Goal: Complete application form

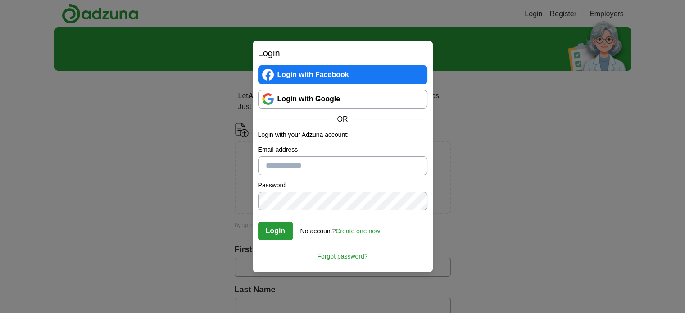
click at [323, 97] on link "Login with Google" at bounding box center [342, 99] width 169 height 19
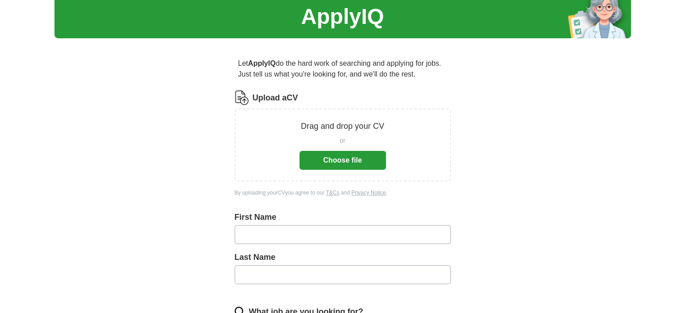
scroll to position [37, 0]
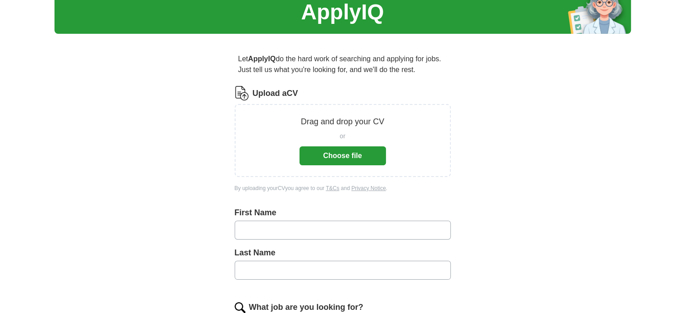
click at [353, 157] on button "Choose file" at bounding box center [342, 155] width 86 height 19
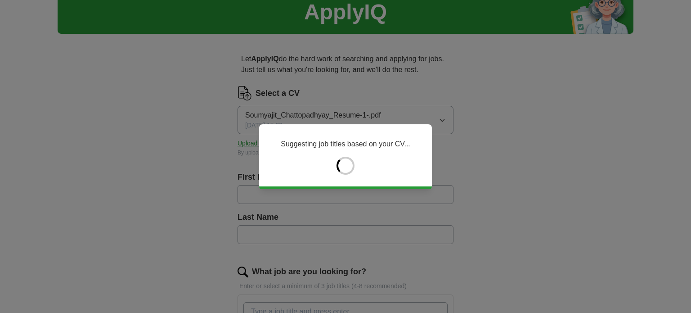
type input "*********"
type input "**********"
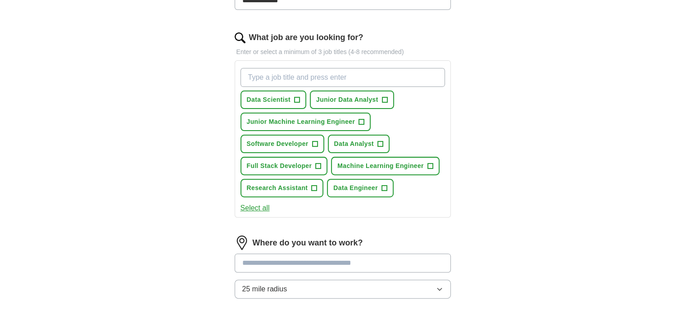
scroll to position [270, 0]
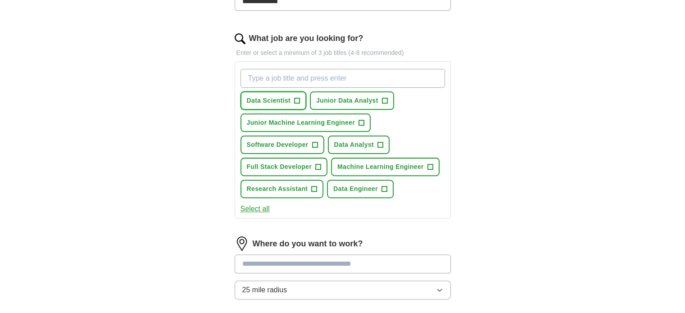
click at [297, 100] on span "+" at bounding box center [296, 100] width 5 height 7
click at [365, 104] on button "Junior Data Analyst +" at bounding box center [352, 100] width 84 height 18
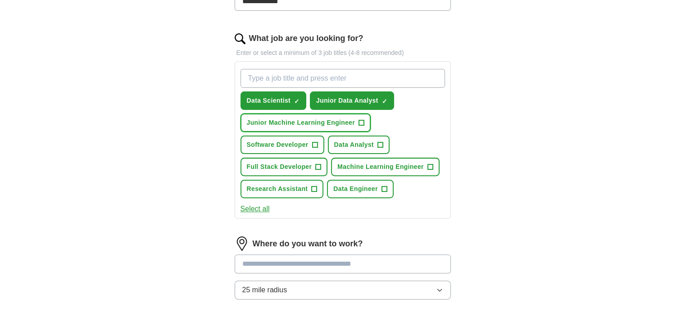
click at [298, 121] on span "Junior Machine Learning Engineer" at bounding box center [301, 122] width 108 height 9
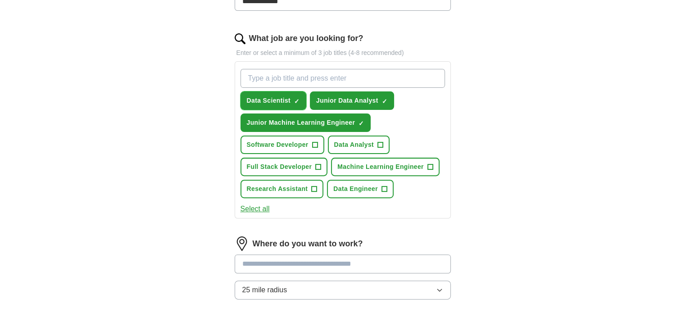
click at [289, 104] on button "Data Scientist ✓ ×" at bounding box center [273, 100] width 66 height 18
click at [297, 101] on span "+" at bounding box center [296, 100] width 5 height 7
click at [303, 140] on span "Software Developer" at bounding box center [278, 144] width 62 height 9
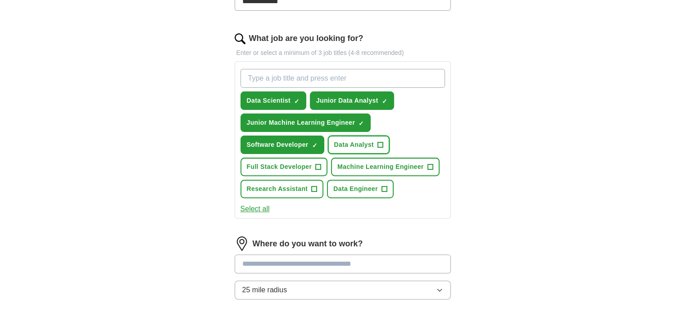
click at [349, 144] on span "Data Analyst" at bounding box center [354, 144] width 40 height 9
click at [317, 163] on span "+" at bounding box center [318, 166] width 5 height 7
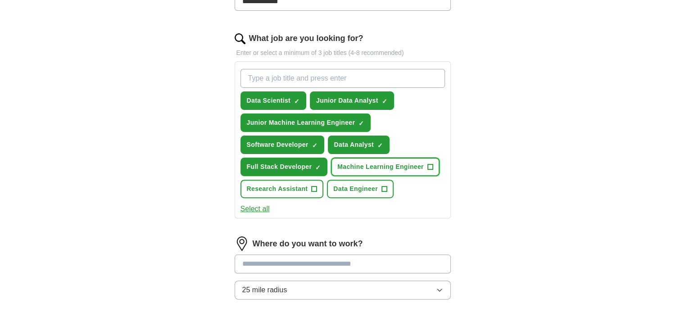
click at [346, 163] on span "Machine Learning Engineer" at bounding box center [380, 166] width 86 height 9
click at [314, 185] on span "+" at bounding box center [314, 188] width 5 height 7
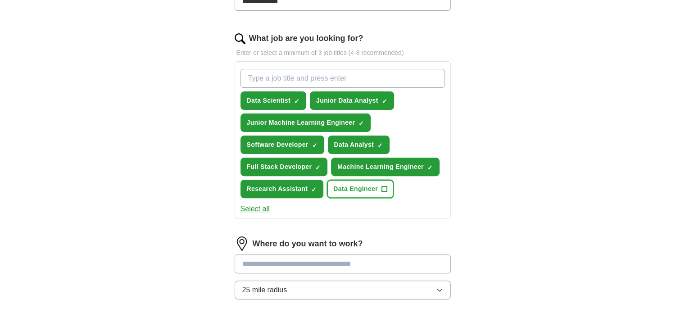
click at [338, 185] on span "Data Engineer" at bounding box center [355, 188] width 45 height 9
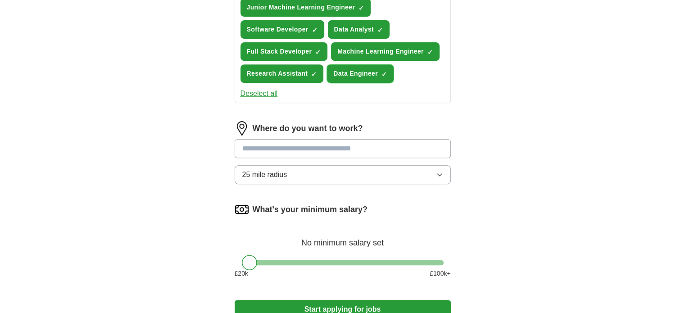
scroll to position [385, 0]
click at [316, 172] on button "25 mile radius" at bounding box center [343, 174] width 216 height 19
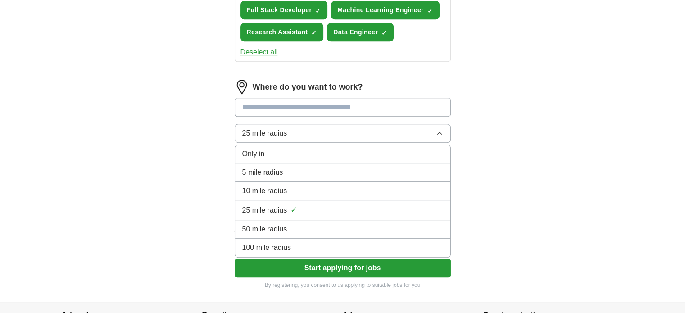
scroll to position [428, 0]
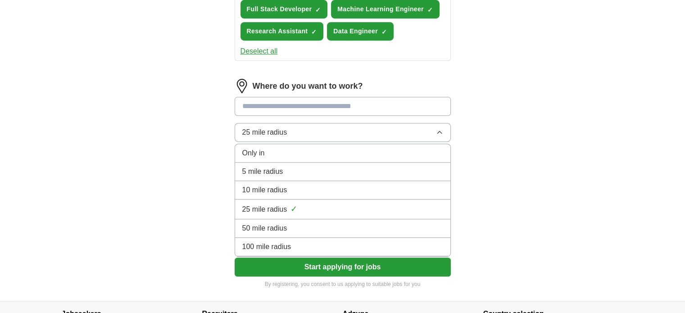
click at [285, 242] on span "100 mile radius" at bounding box center [266, 246] width 49 height 11
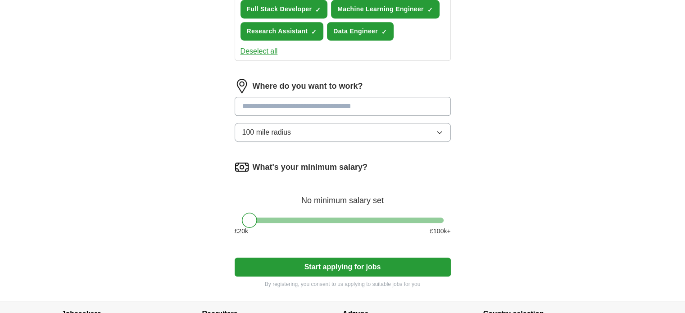
click at [343, 128] on button "100 mile radius" at bounding box center [343, 132] width 216 height 19
click at [248, 217] on div at bounding box center [249, 219] width 15 height 15
drag, startPoint x: 248, startPoint y: 217, endPoint x: 222, endPoint y: 221, distance: 26.4
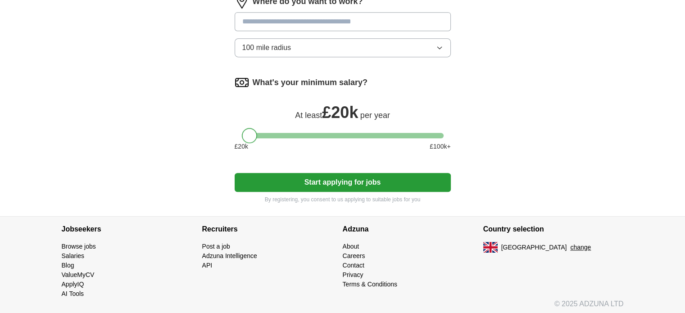
scroll to position [511, 0]
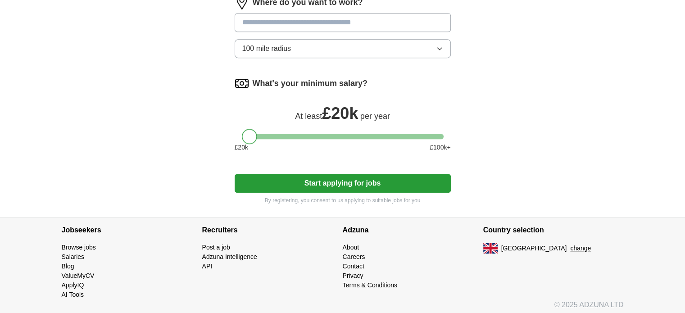
drag, startPoint x: 248, startPoint y: 129, endPoint x: 208, endPoint y: 135, distance: 40.4
click at [262, 178] on button "Start applying for jobs" at bounding box center [343, 183] width 216 height 19
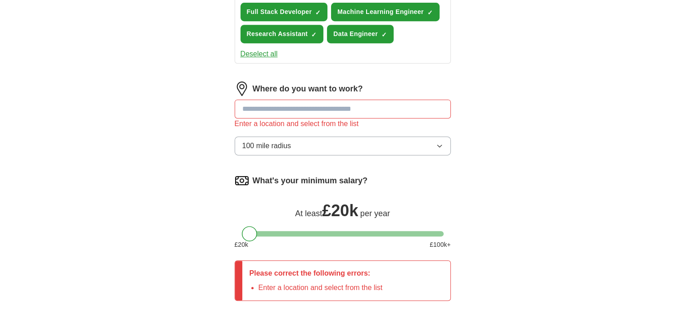
scroll to position [400, 0]
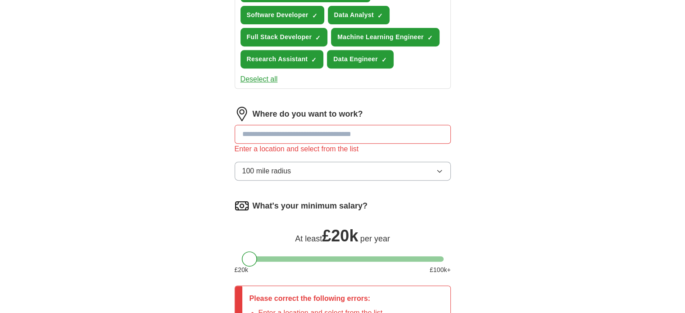
click at [282, 130] on input at bounding box center [343, 134] width 216 height 19
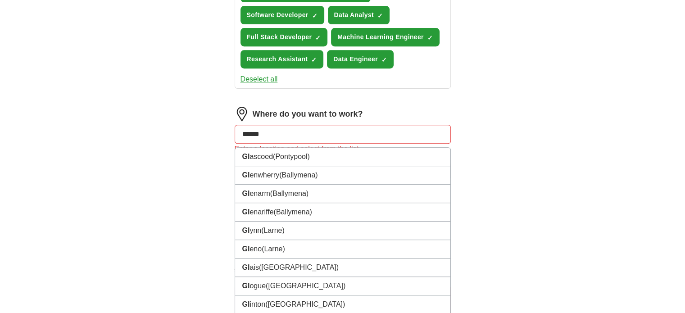
type input "*******"
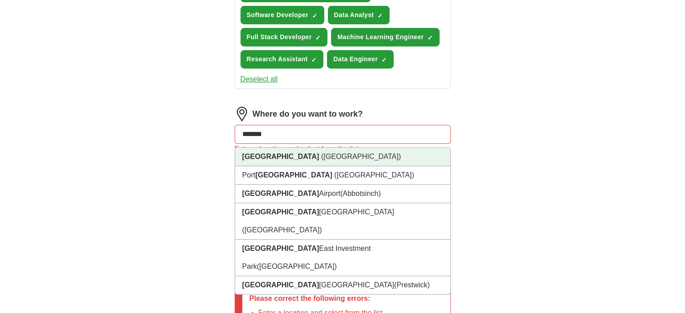
click at [321, 157] on span "([GEOGRAPHIC_DATA])" at bounding box center [361, 157] width 80 height 8
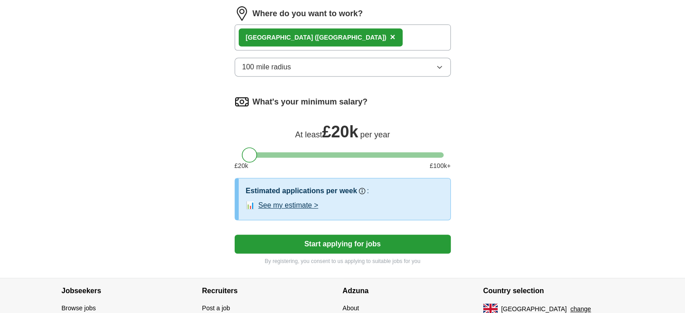
scroll to position [501, 0]
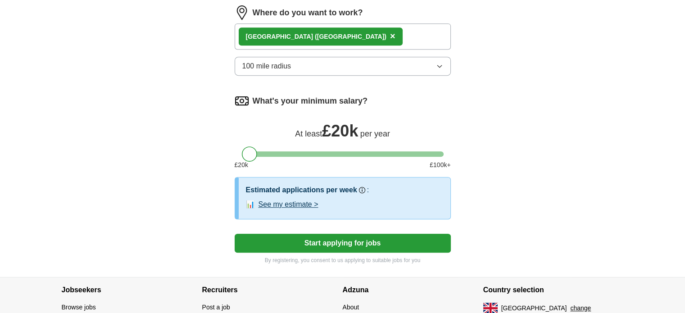
click at [254, 235] on button "Start applying for jobs" at bounding box center [343, 243] width 216 height 19
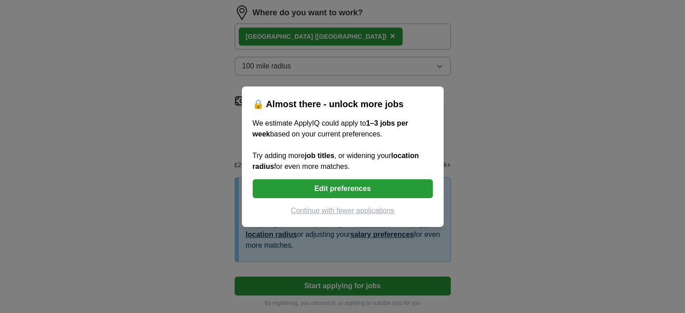
click at [345, 190] on button "Edit preferences" at bounding box center [343, 188] width 180 height 19
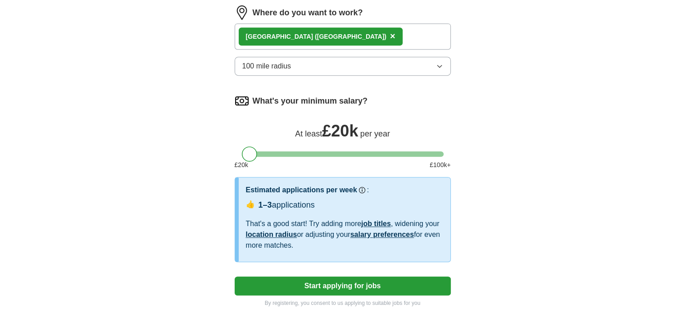
click at [356, 34] on div "[GEOGRAPHIC_DATA] ([GEOGRAPHIC_DATA]) ×" at bounding box center [343, 36] width 216 height 26
click at [352, 34] on div "[GEOGRAPHIC_DATA] ([GEOGRAPHIC_DATA]) ×" at bounding box center [343, 36] width 216 height 26
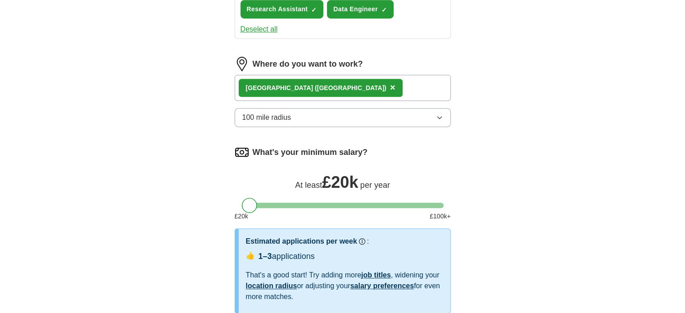
click at [390, 84] on span "×" at bounding box center [392, 87] width 5 height 10
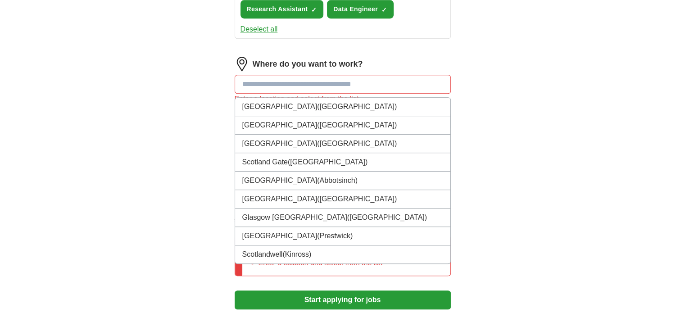
click at [287, 87] on input at bounding box center [343, 84] width 216 height 19
type input "**"
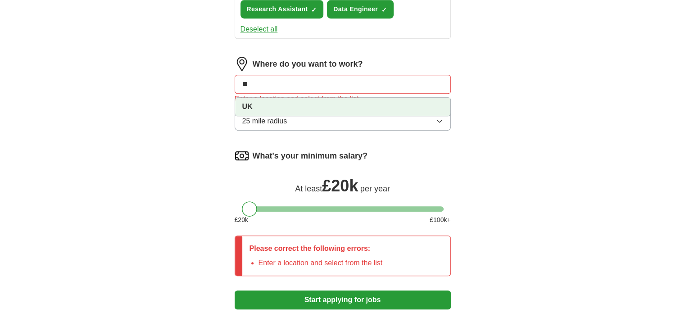
click at [290, 100] on li "UK" at bounding box center [342, 107] width 215 height 18
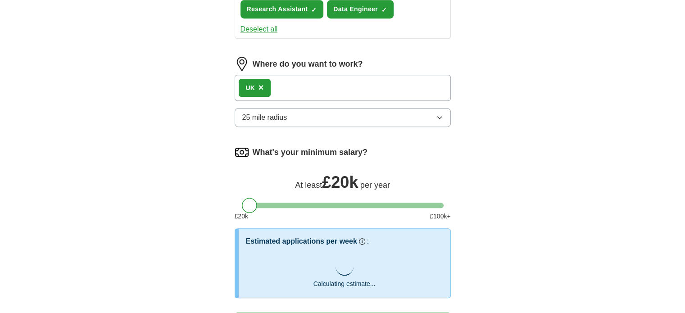
click at [292, 118] on button "25 mile radius" at bounding box center [343, 117] width 216 height 19
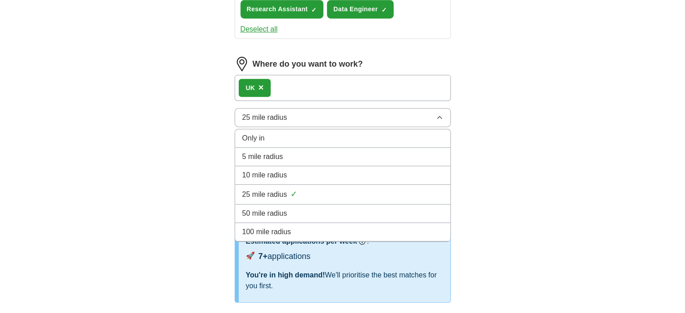
click at [280, 234] on li "100 mile radius" at bounding box center [342, 232] width 215 height 18
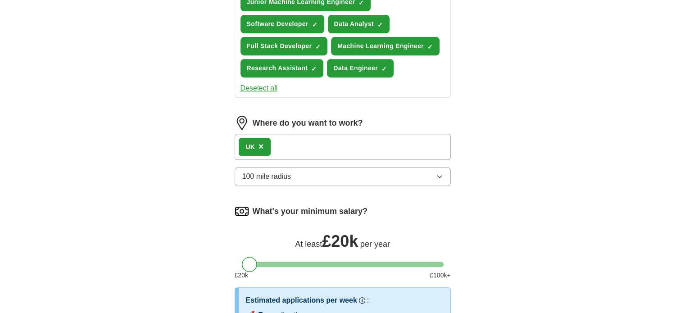
scroll to position [386, 0]
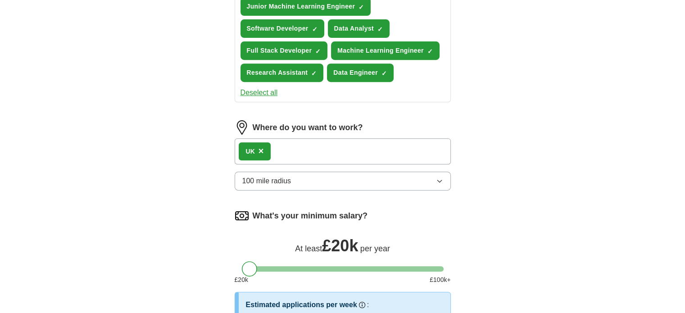
click at [264, 150] on span "×" at bounding box center [260, 151] width 5 height 10
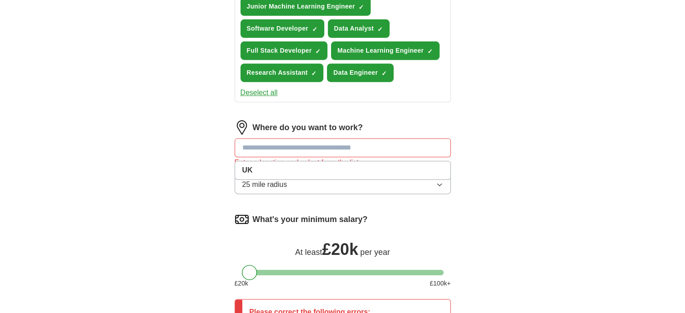
click at [263, 148] on input at bounding box center [343, 147] width 216 height 19
type input "*"
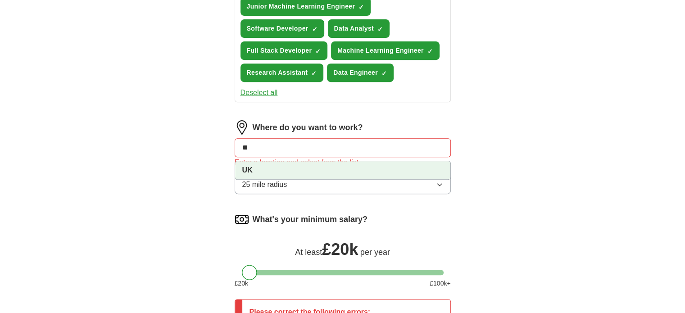
click at [252, 167] on li "UK" at bounding box center [342, 170] width 215 height 18
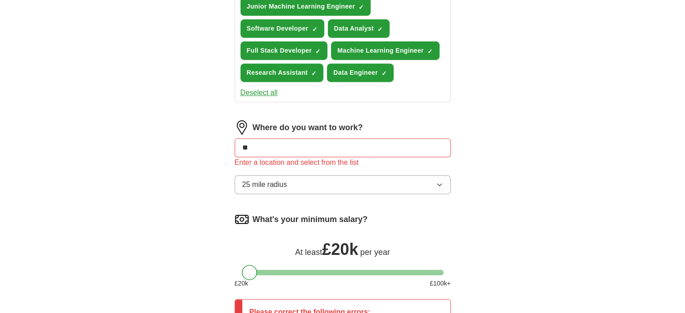
click at [253, 179] on span "25 mile radius" at bounding box center [264, 184] width 45 height 11
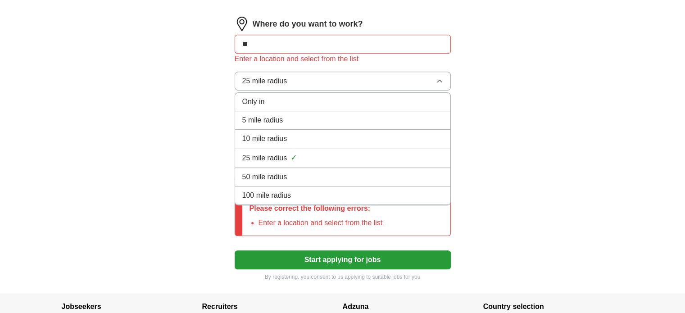
scroll to position [491, 0]
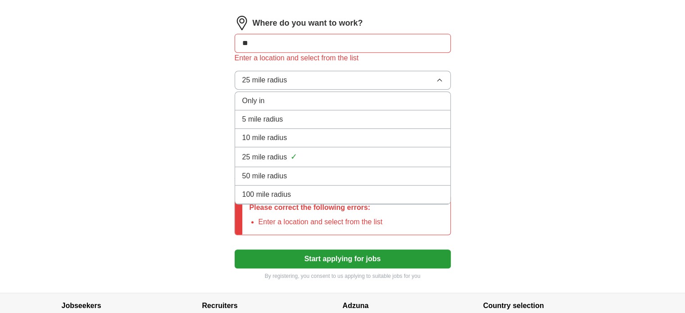
click at [309, 103] on li "Only in" at bounding box center [342, 101] width 215 height 18
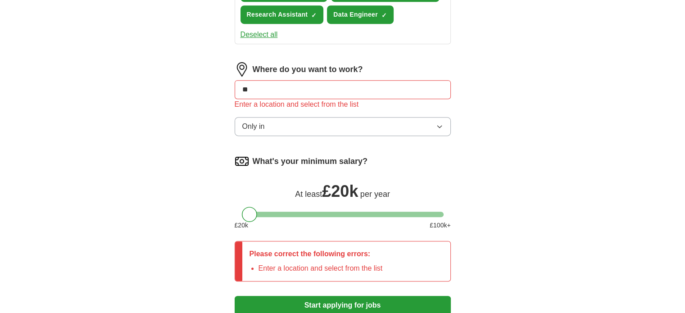
scroll to position [444, 0]
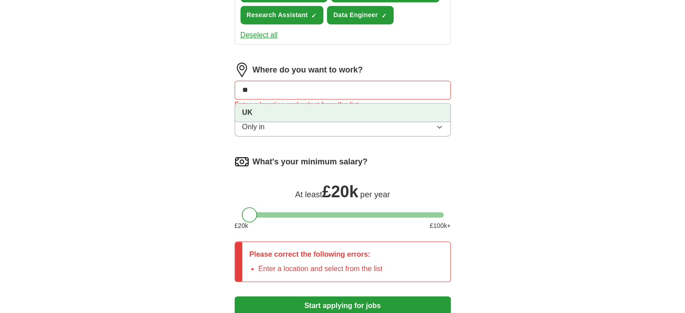
click at [287, 91] on input "**" at bounding box center [343, 90] width 216 height 19
click at [249, 108] on strong "UK" at bounding box center [247, 112] width 10 height 8
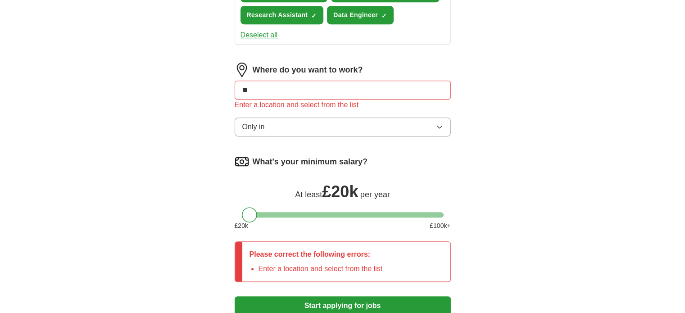
click at [260, 88] on input "**" at bounding box center [343, 90] width 216 height 19
type input "**"
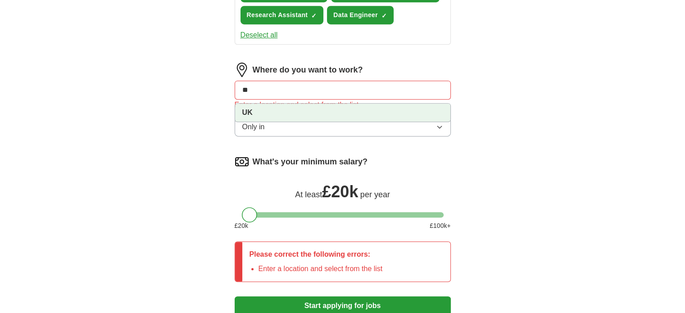
click at [274, 106] on li "UK" at bounding box center [342, 113] width 215 height 18
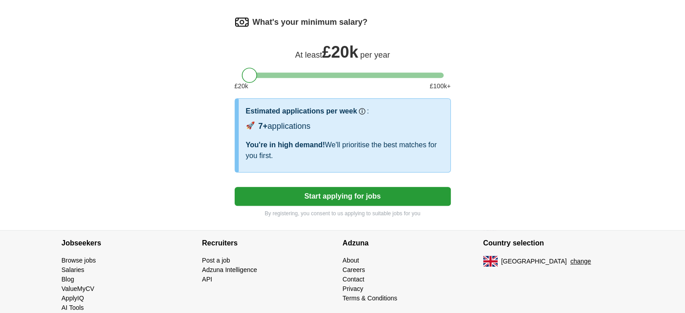
scroll to position [581, 0]
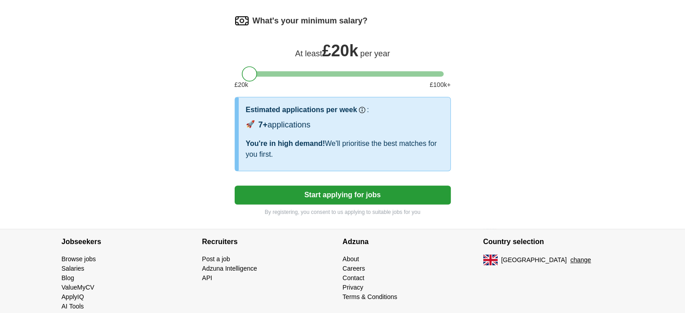
click at [265, 185] on button "Start applying for jobs" at bounding box center [343, 194] width 216 height 19
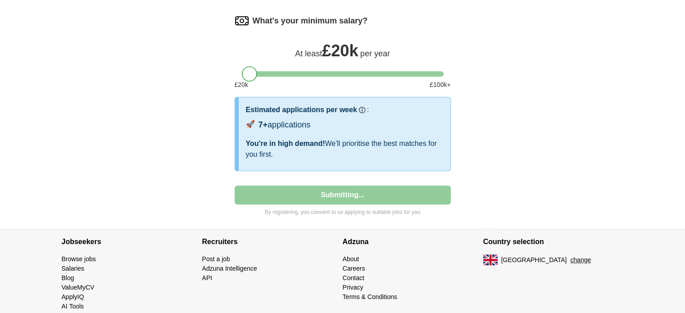
select select "**"
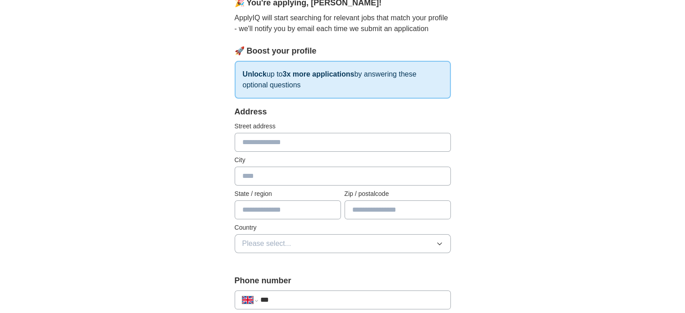
scroll to position [90, 0]
click at [274, 145] on input "text" at bounding box center [343, 142] width 216 height 19
type input "**********"
type input "*******"
type input "********"
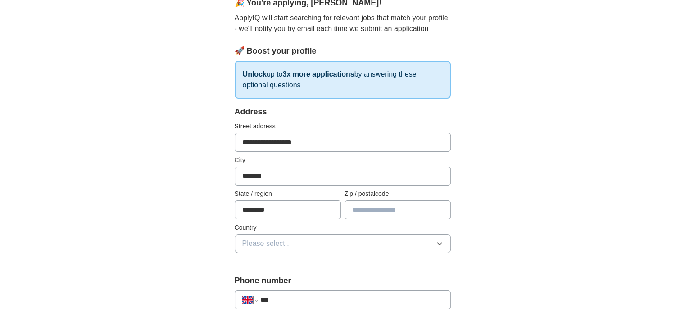
type input "******"
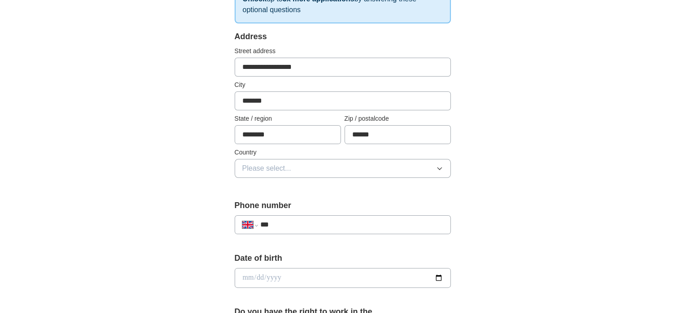
scroll to position [166, 0]
click at [308, 163] on button "Please select..." at bounding box center [343, 167] width 216 height 19
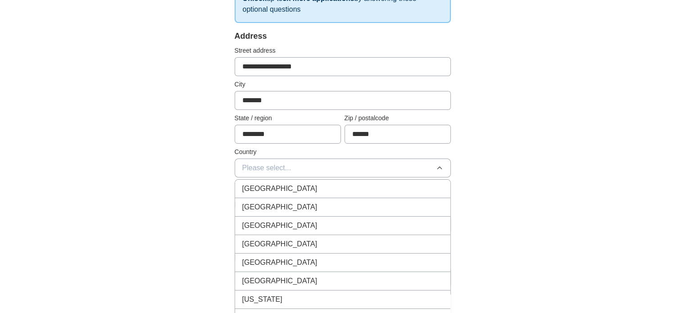
click at [300, 183] on div "[GEOGRAPHIC_DATA]" at bounding box center [342, 188] width 201 height 11
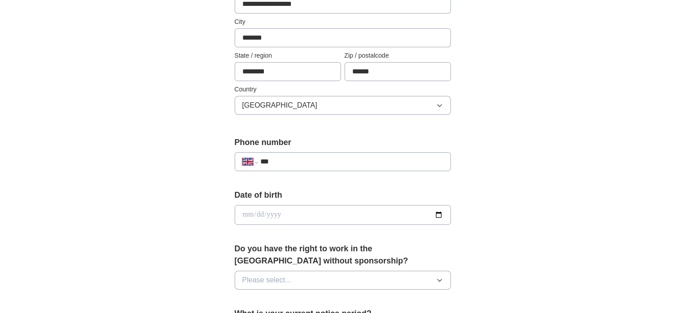
scroll to position [230, 0]
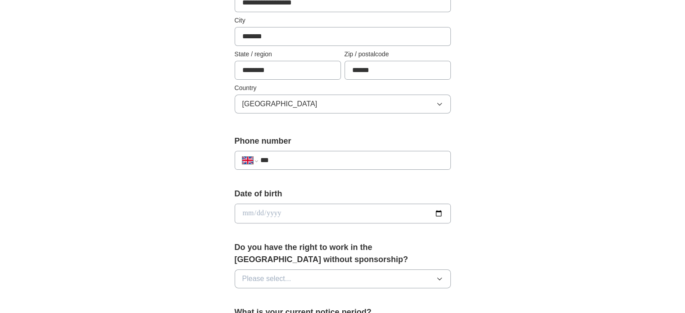
click at [345, 158] on input "***" at bounding box center [351, 160] width 183 height 11
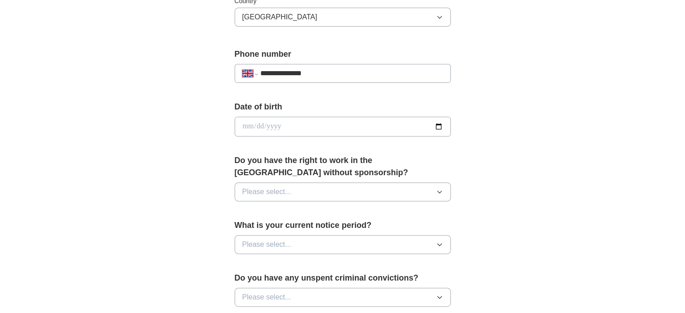
scroll to position [316, 0]
type input "**********"
click at [439, 124] on input "date" at bounding box center [343, 127] width 216 height 20
type input "**********"
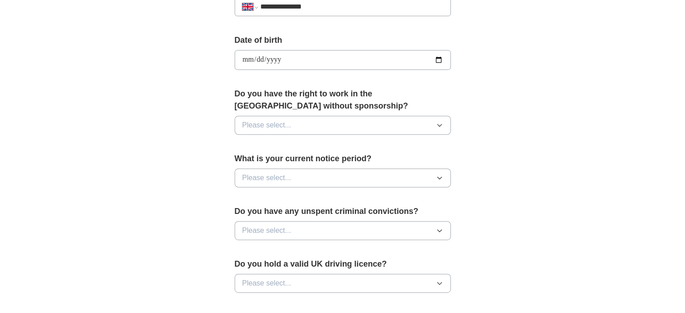
scroll to position [383, 0]
click at [301, 119] on button "Please select..." at bounding box center [343, 125] width 216 height 19
click at [288, 148] on div "Yes" at bounding box center [342, 146] width 201 height 11
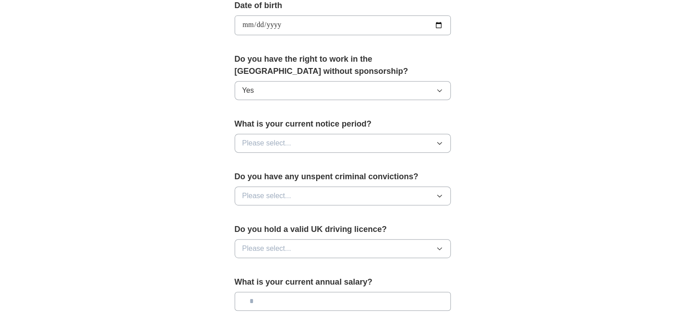
scroll to position [419, 0]
click at [299, 137] on button "Please select..." at bounding box center [343, 142] width 216 height 19
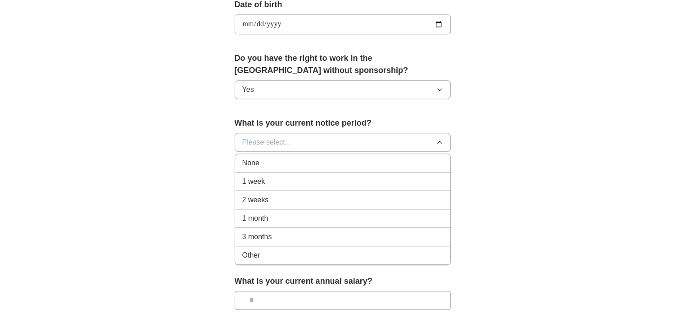
click at [299, 137] on button "Please select..." at bounding box center [343, 142] width 216 height 19
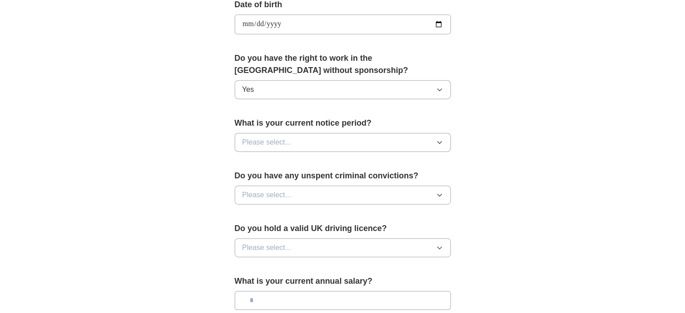
click at [299, 137] on button "Please select..." at bounding box center [343, 142] width 216 height 19
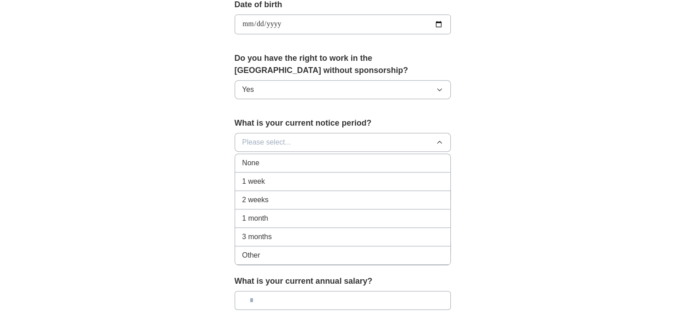
click at [280, 180] on div "1 week" at bounding box center [342, 181] width 201 height 11
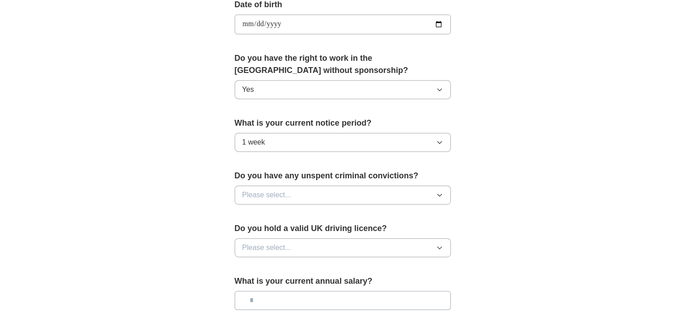
click at [281, 144] on button "1 week" at bounding box center [343, 142] width 216 height 19
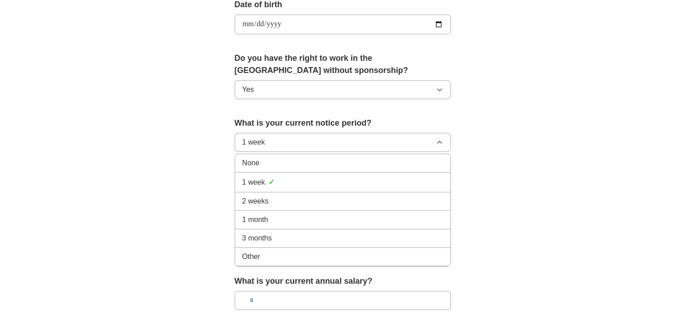
click at [271, 162] on div "None" at bounding box center [342, 163] width 201 height 11
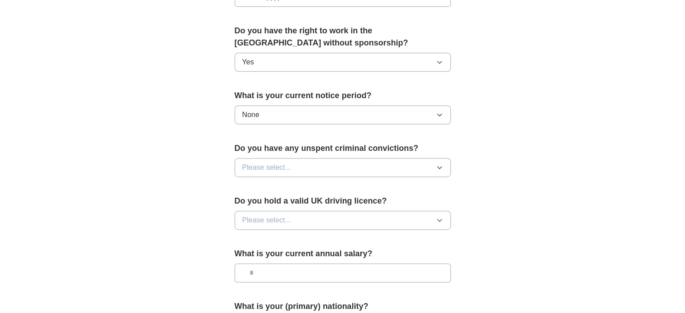
scroll to position [447, 0]
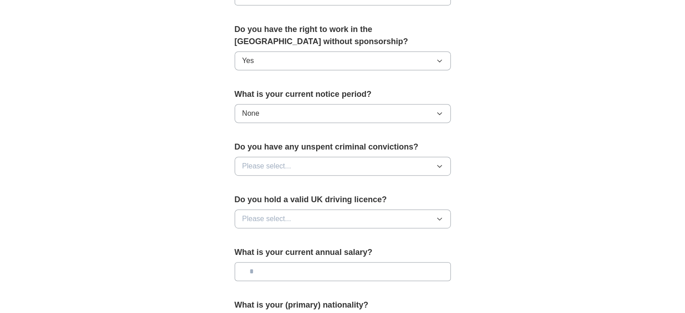
click at [271, 162] on span "Please select..." at bounding box center [266, 166] width 49 height 11
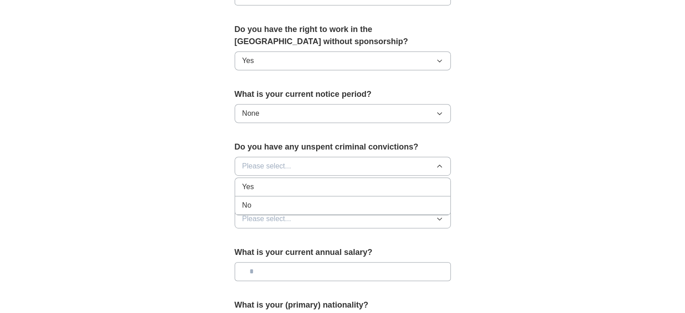
click at [266, 201] on div "No" at bounding box center [342, 205] width 201 height 11
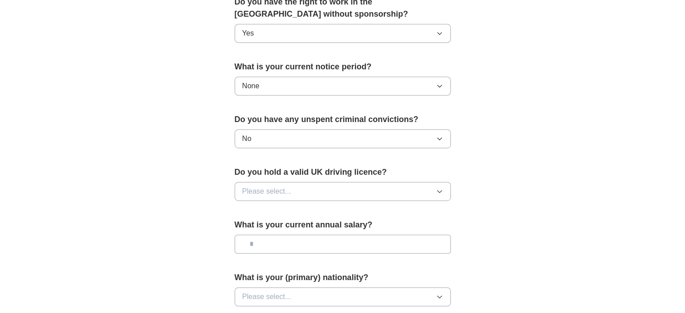
click at [287, 206] on form "**********" at bounding box center [343, 36] width 216 height 630
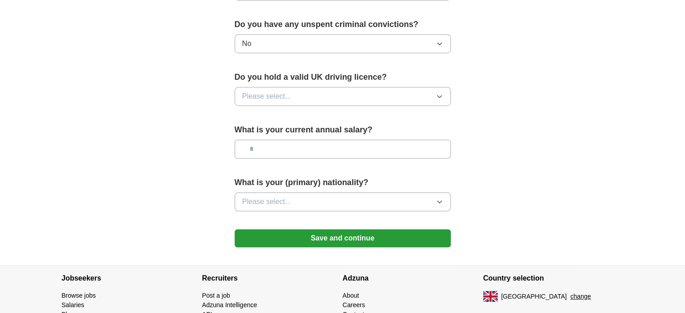
scroll to position [569, 0]
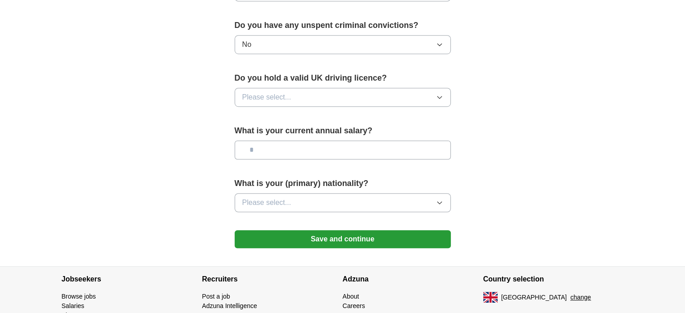
click at [341, 90] on button "Please select..." at bounding box center [343, 97] width 216 height 19
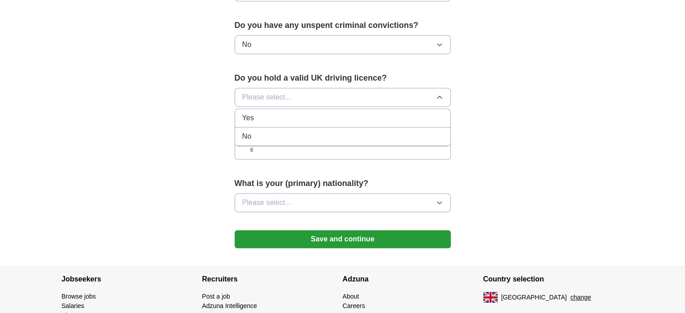
click at [286, 131] on div "No" at bounding box center [342, 136] width 201 height 11
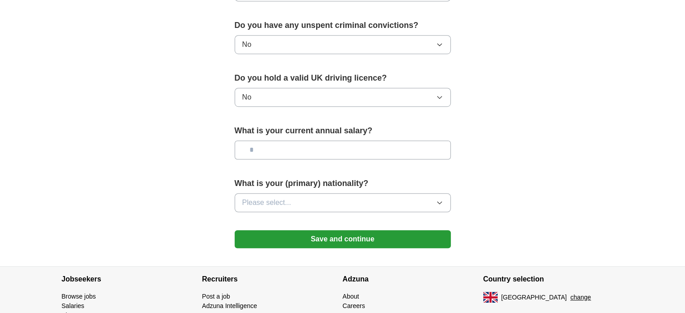
click at [271, 147] on input "text" at bounding box center [343, 149] width 216 height 19
click at [276, 194] on button "Please select..." at bounding box center [343, 202] width 216 height 19
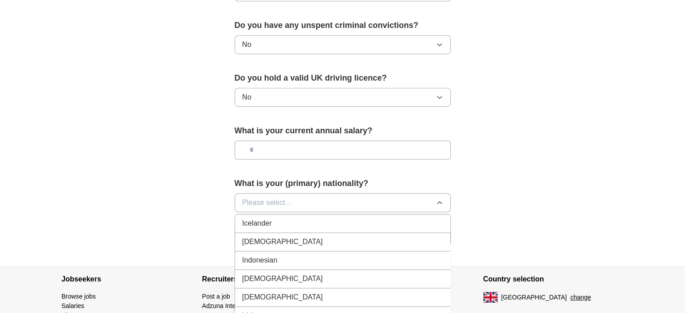
scroll to position [1456, 0]
click at [295, 238] on div "[DEMOGRAPHIC_DATA]" at bounding box center [342, 243] width 201 height 11
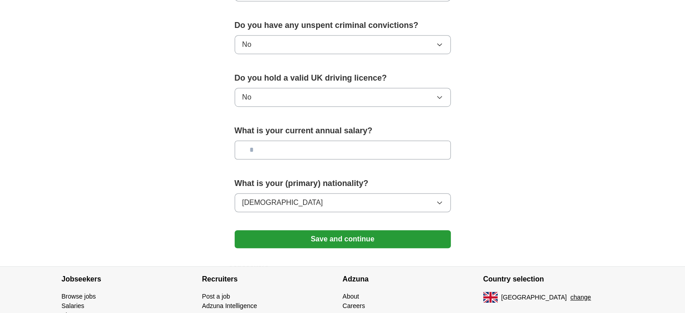
click at [285, 231] on button "Save and continue" at bounding box center [343, 239] width 216 height 18
